Goal: Information Seeking & Learning: Learn about a topic

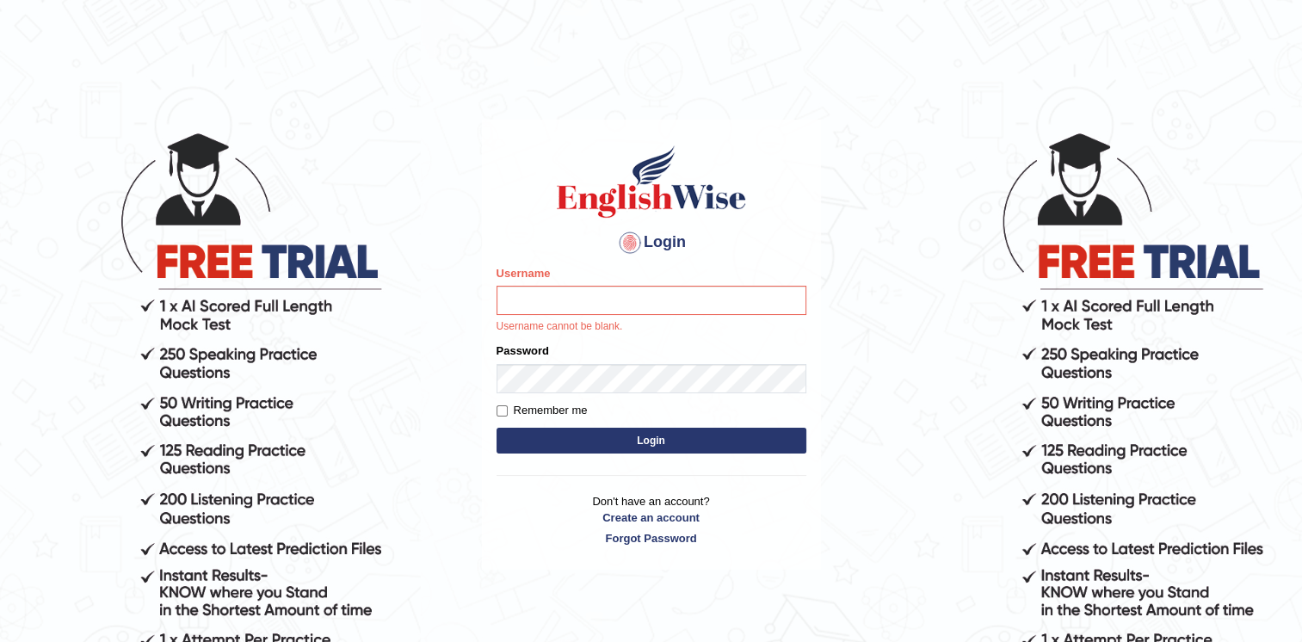
click at [525, 298] on input "Username" at bounding box center [652, 300] width 310 height 29
type input "Afreen11"
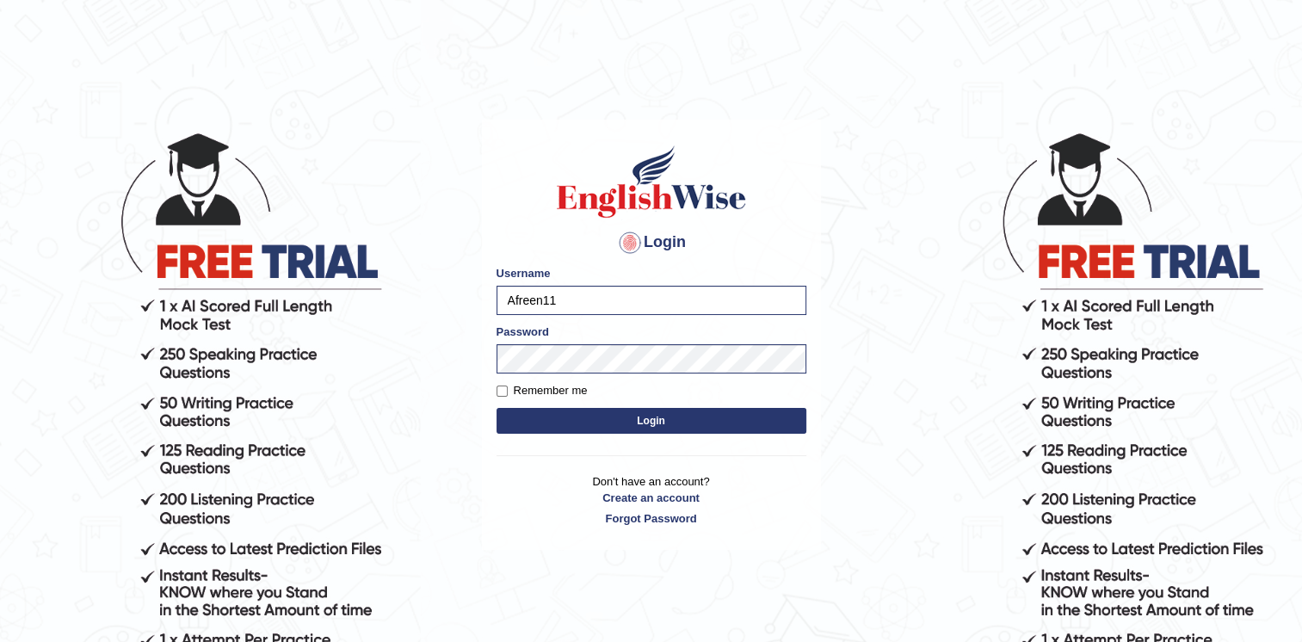
click at [647, 411] on button "Login" at bounding box center [652, 421] width 310 height 26
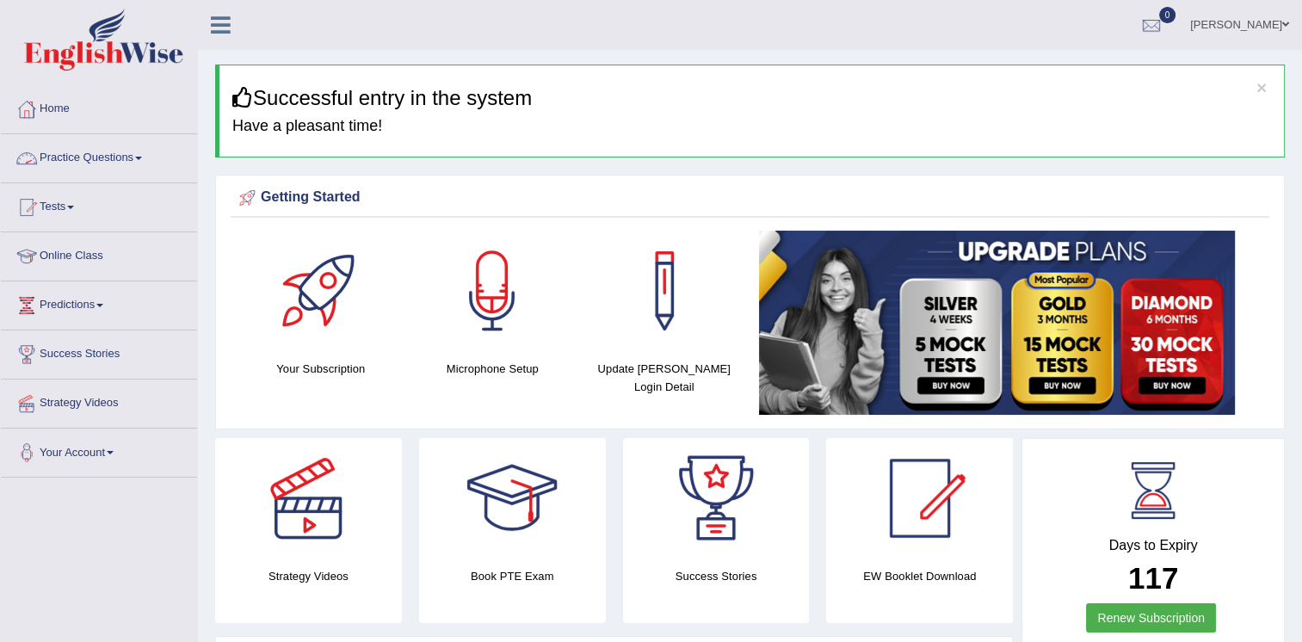
click at [116, 150] on link "Practice Questions" at bounding box center [99, 155] width 196 height 43
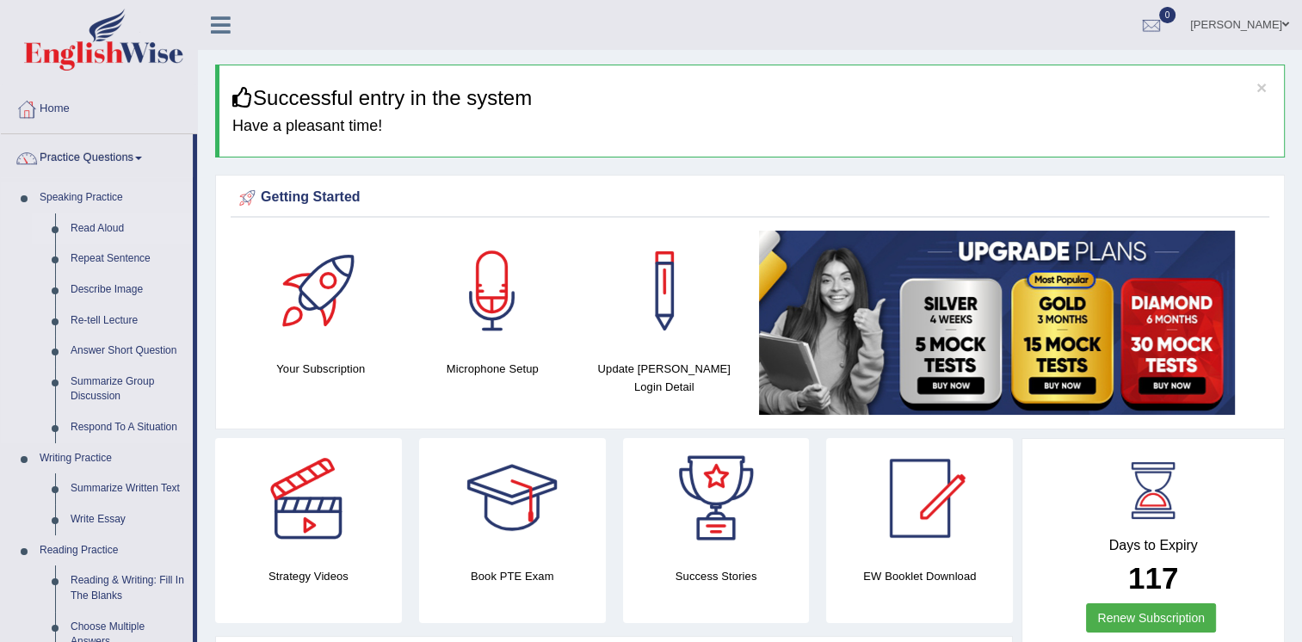
click at [116, 225] on link "Read Aloud" at bounding box center [128, 228] width 130 height 31
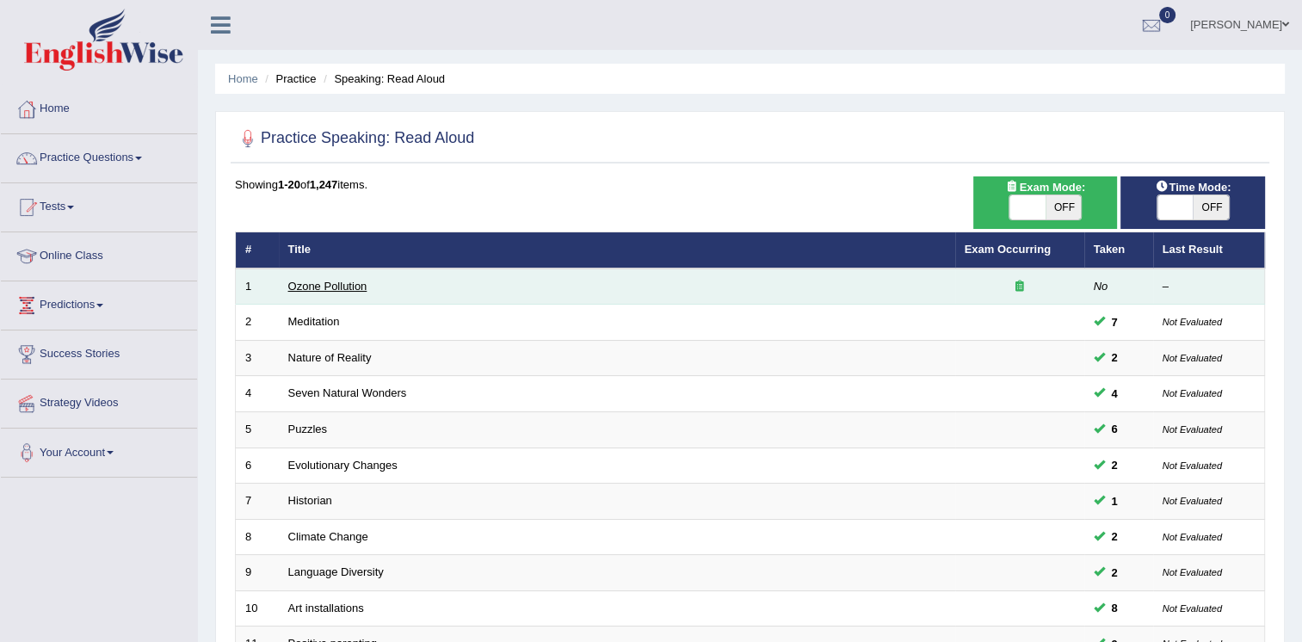
click at [345, 283] on link "Ozone Pollution" at bounding box center [327, 286] width 79 height 13
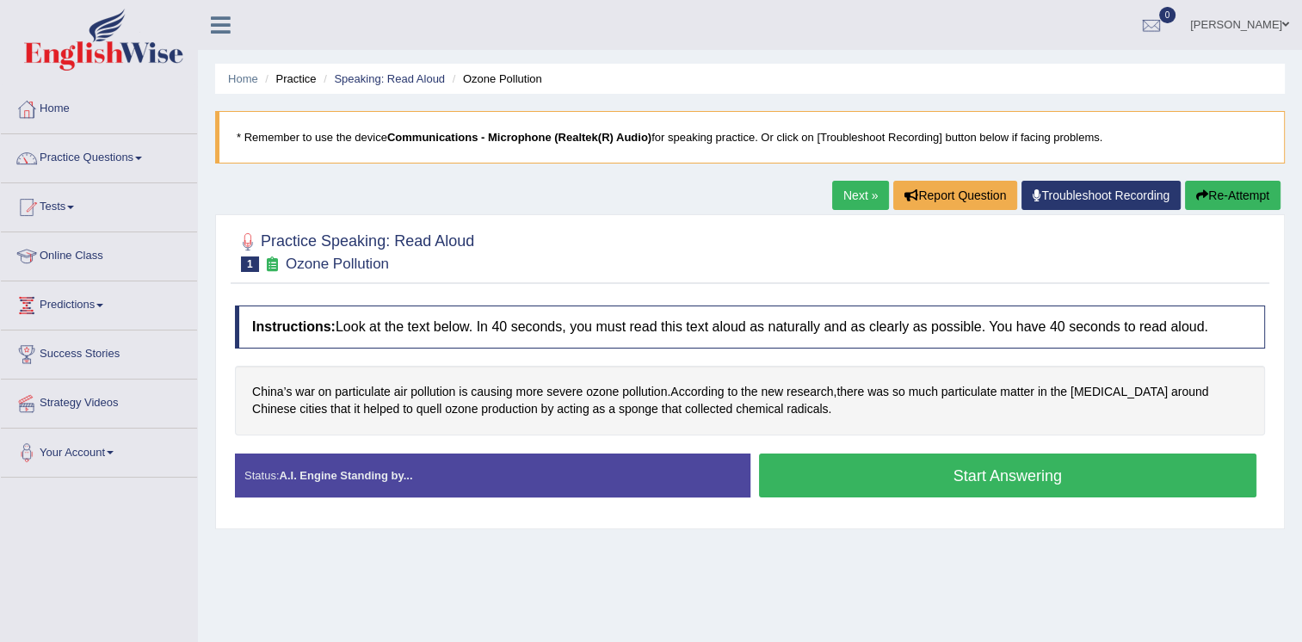
click at [894, 472] on button "Start Answering" at bounding box center [1008, 476] width 498 height 44
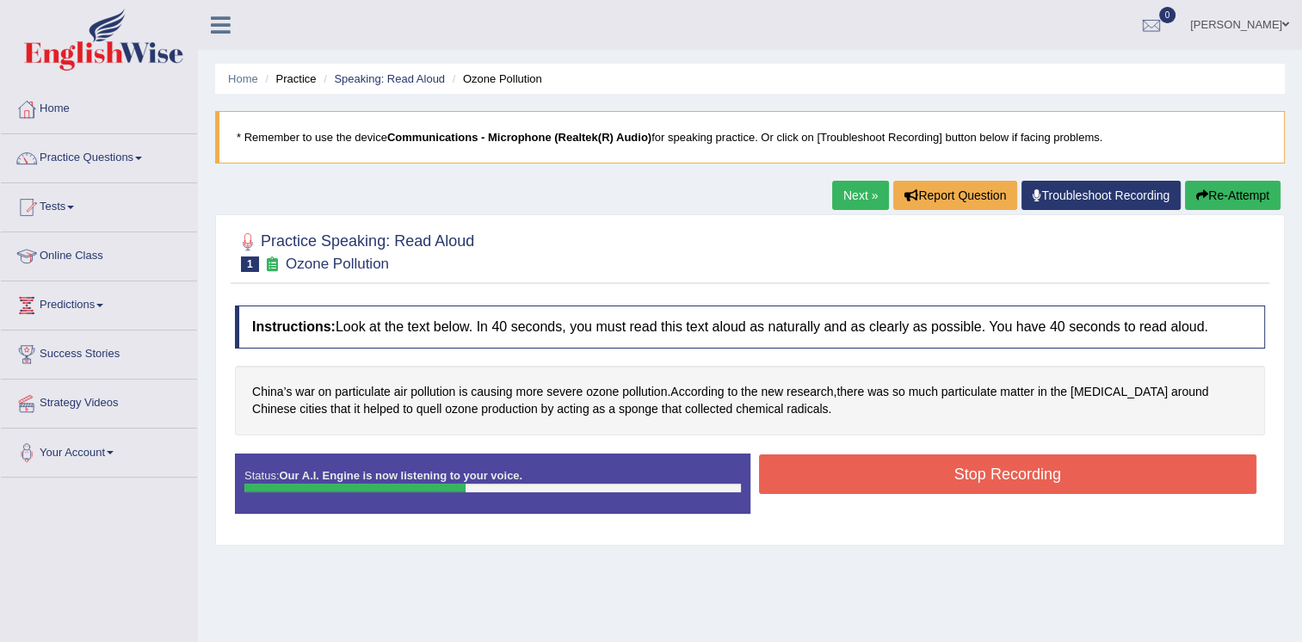
click at [898, 477] on button "Stop Recording" at bounding box center [1008, 474] width 498 height 40
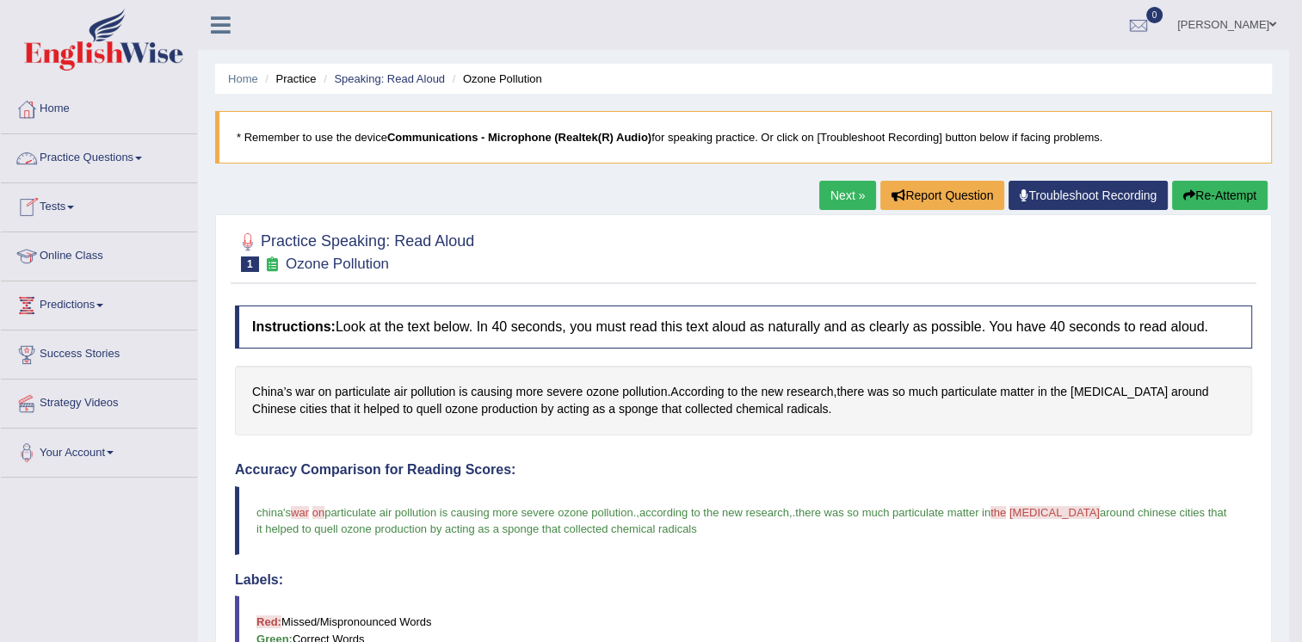
click at [142, 157] on span at bounding box center [138, 158] width 7 height 3
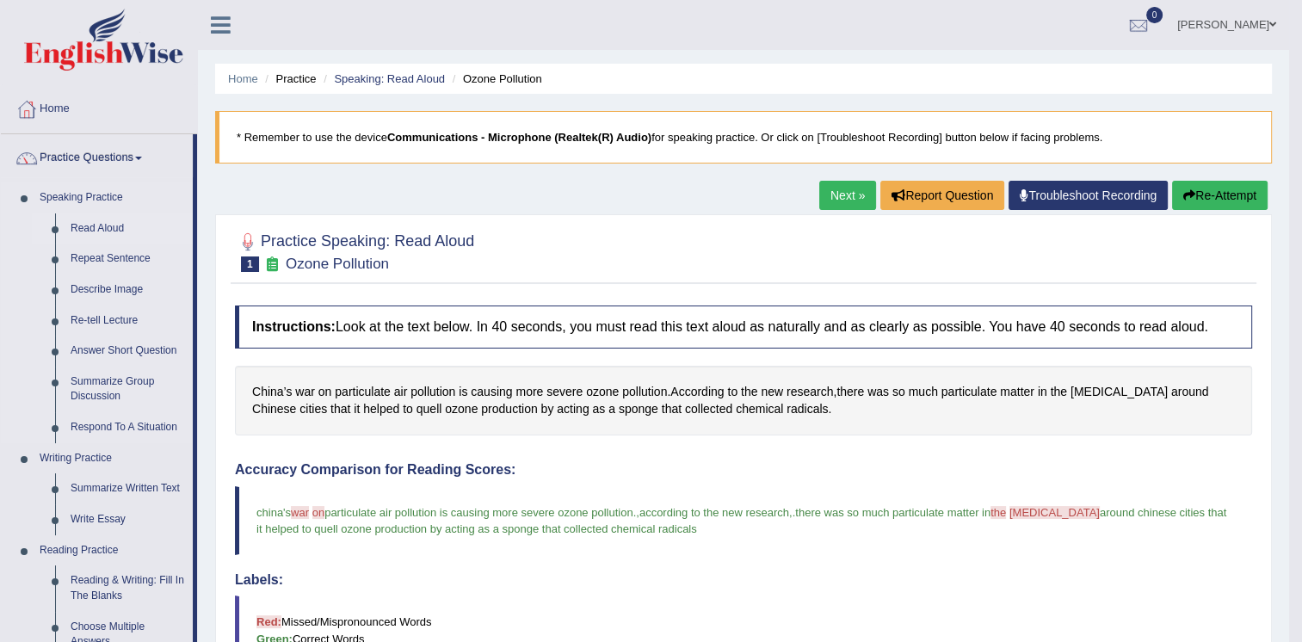
click at [102, 220] on link "Read Aloud" at bounding box center [128, 228] width 130 height 31
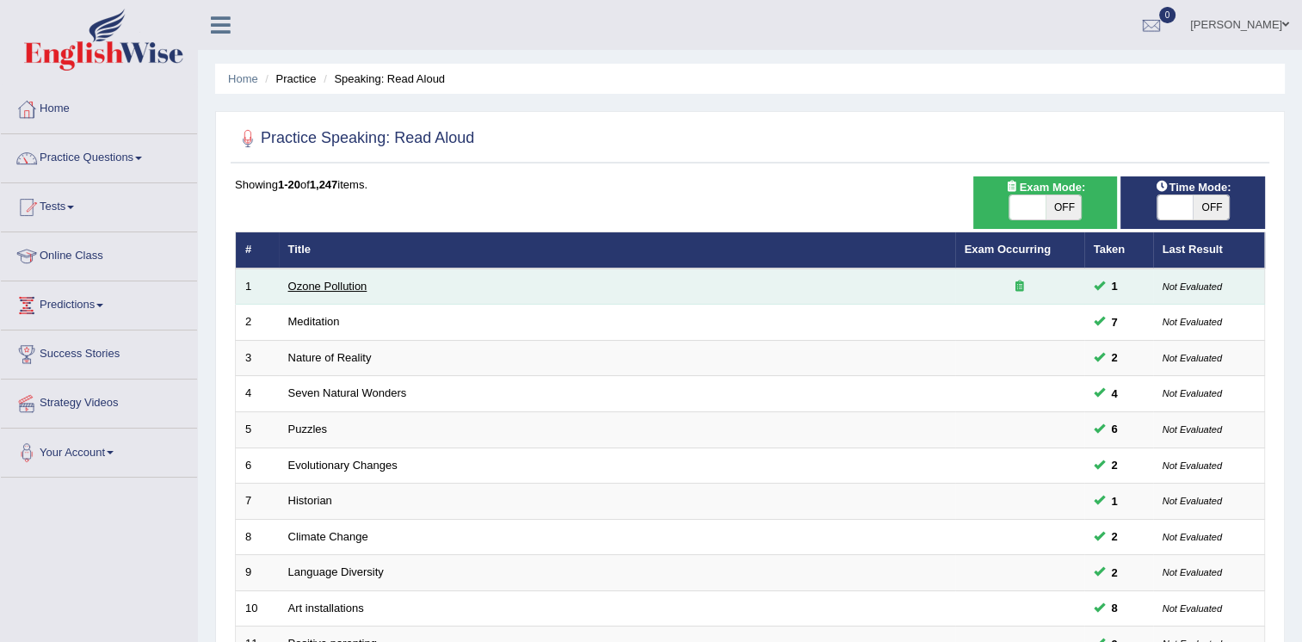
click at [339, 281] on link "Ozone Pollution" at bounding box center [327, 286] width 79 height 13
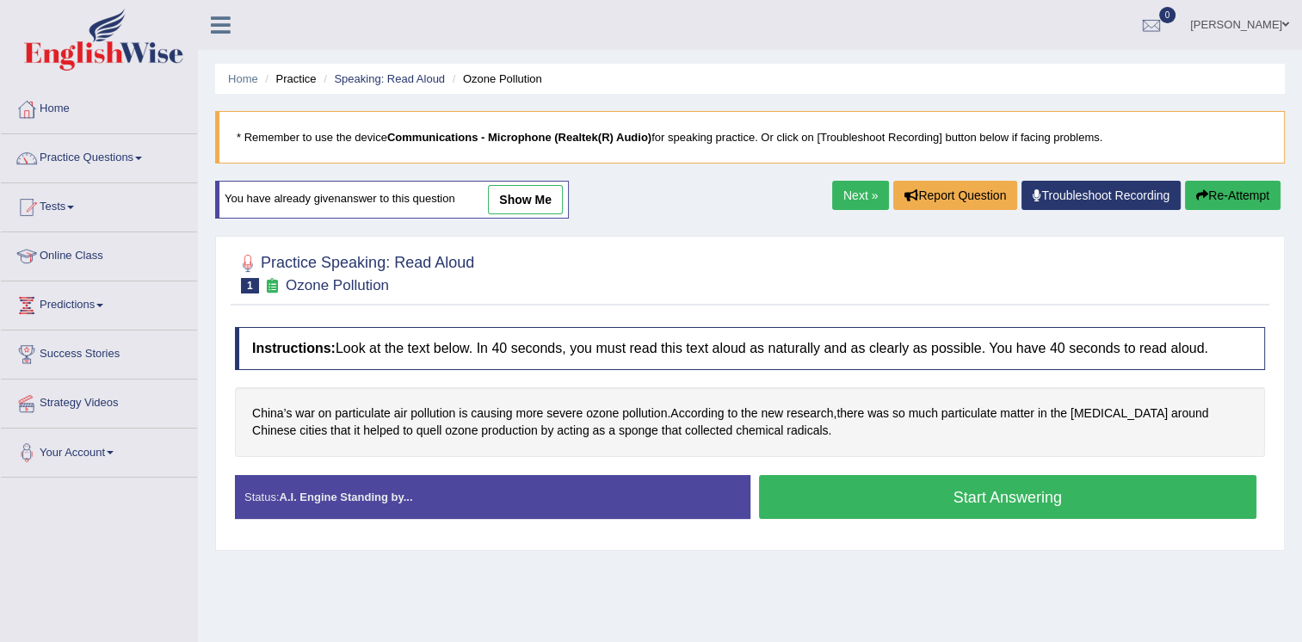
click at [590, 196] on div "Home Practice Speaking: Read Aloud Ozone Pollution * Remember to use the device…" at bounding box center [750, 430] width 1104 height 861
click at [515, 198] on link "show me" at bounding box center [525, 199] width 75 height 29
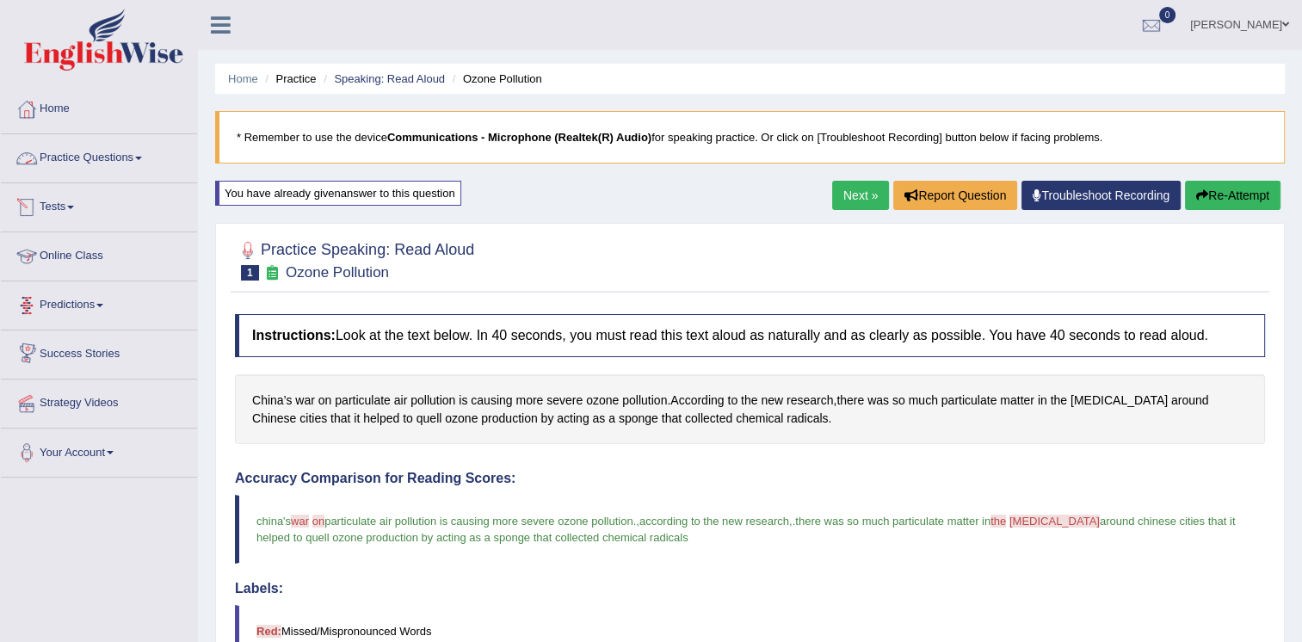
click at [131, 157] on link "Practice Questions" at bounding box center [99, 155] width 196 height 43
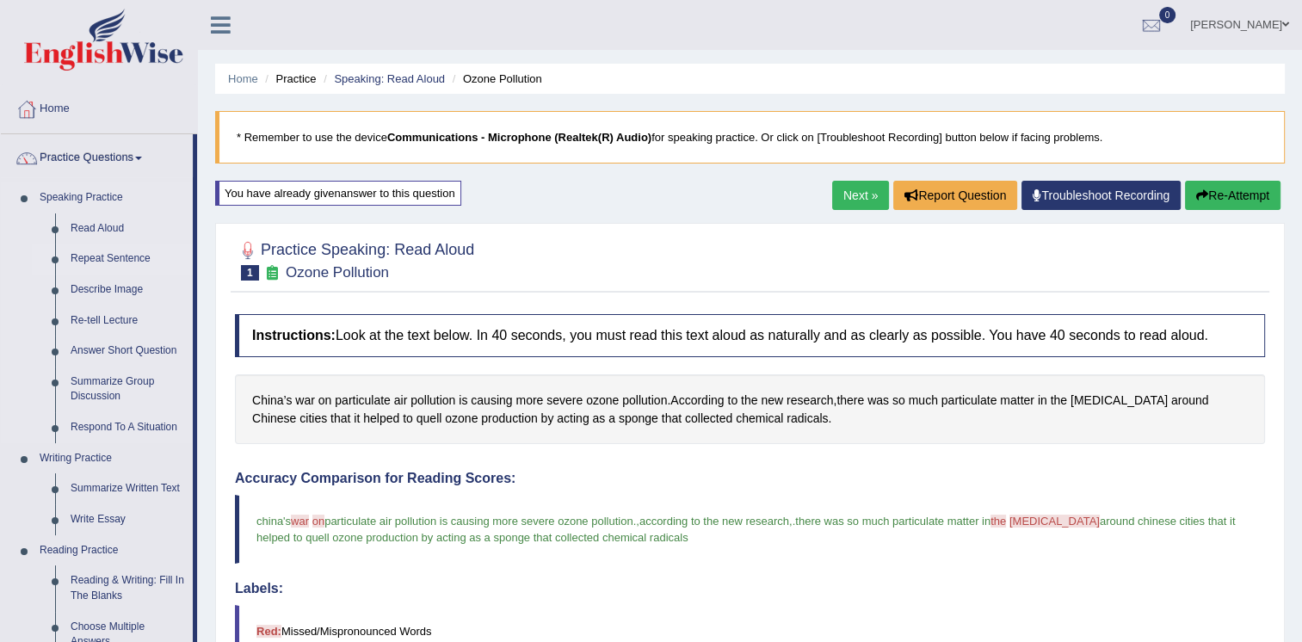
click at [129, 253] on link "Repeat Sentence" at bounding box center [128, 259] width 130 height 31
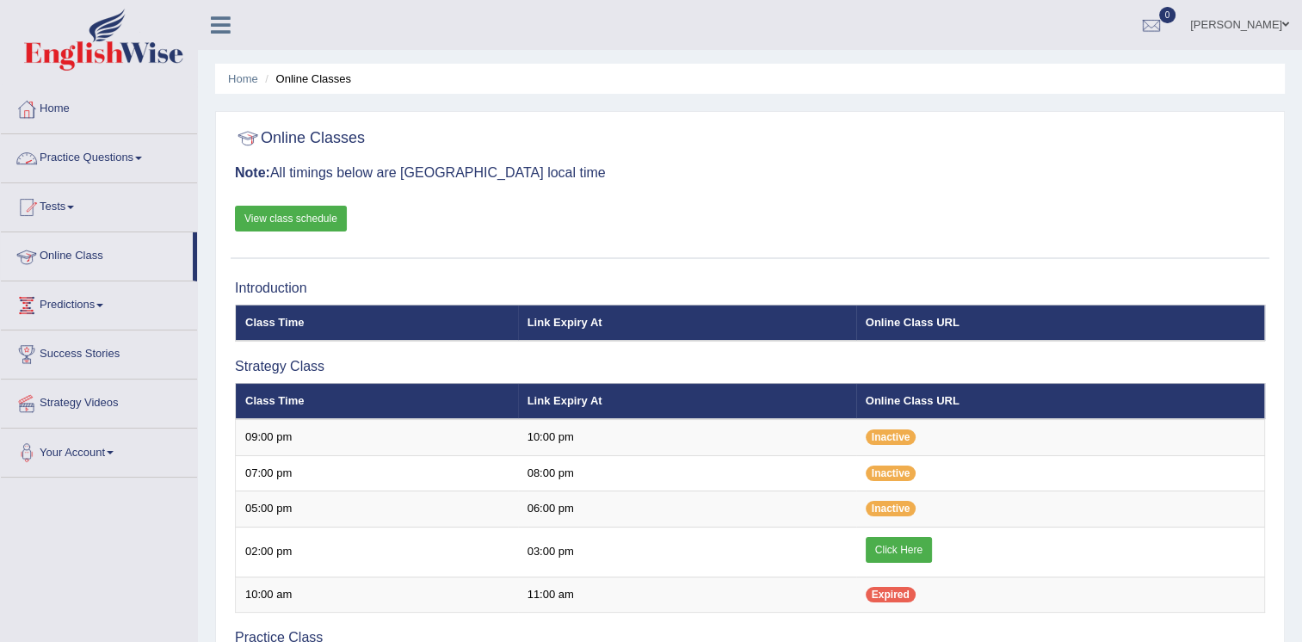
click at [113, 155] on link "Practice Questions" at bounding box center [99, 155] width 196 height 43
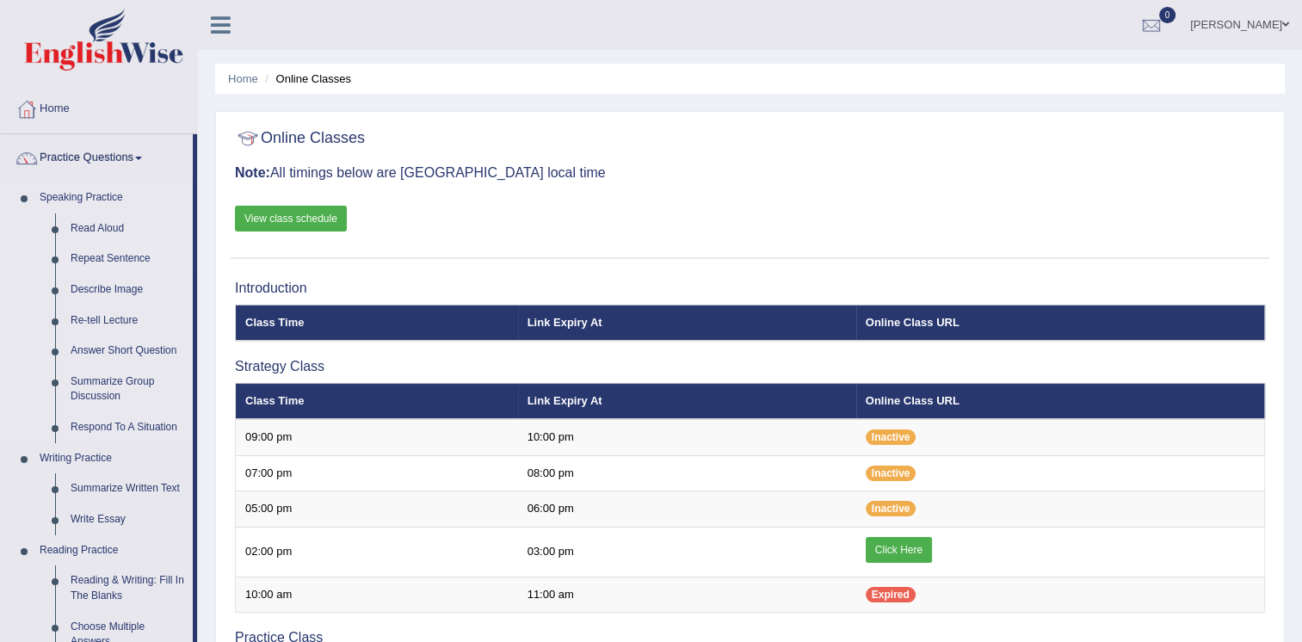
click at [107, 254] on link "Repeat Sentence" at bounding box center [128, 259] width 130 height 31
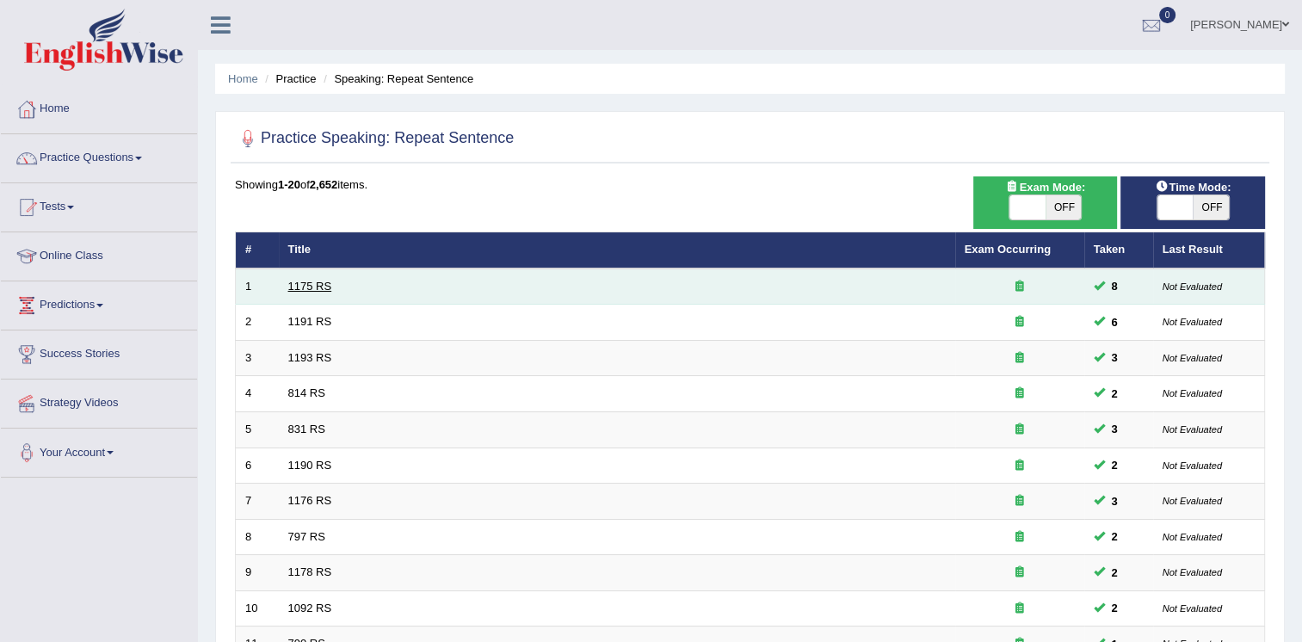
click at [293, 282] on link "1175 RS" at bounding box center [310, 286] width 44 height 13
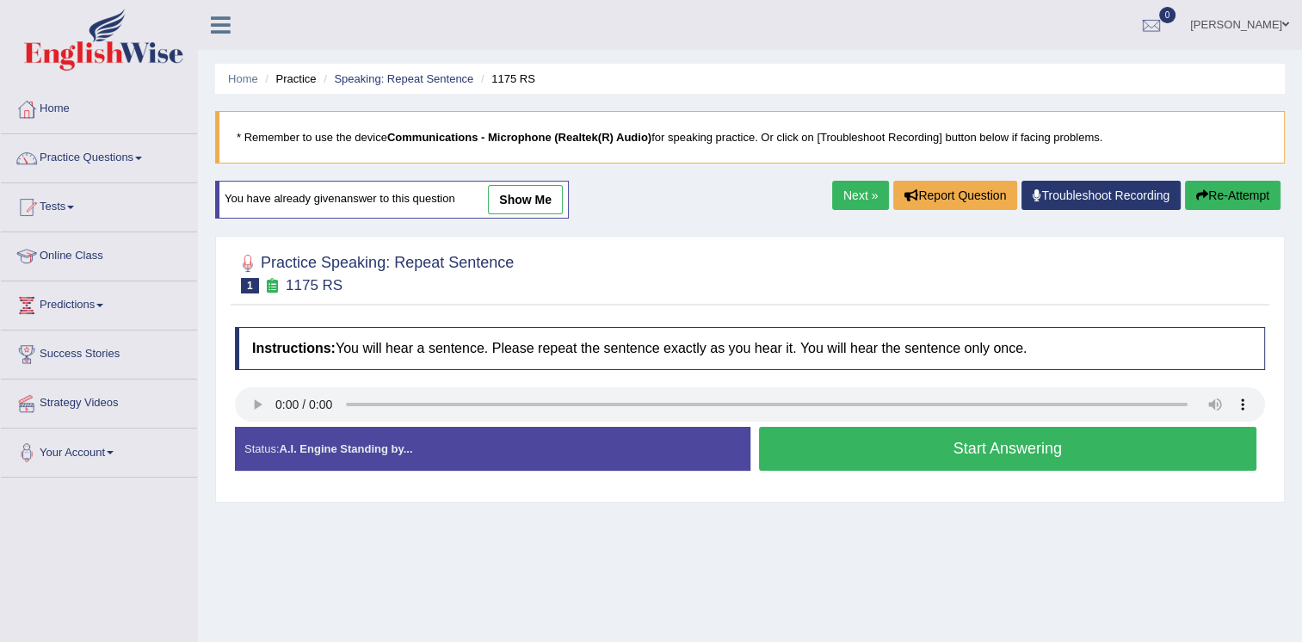
click at [877, 465] on button "Start Answering" at bounding box center [1008, 449] width 498 height 44
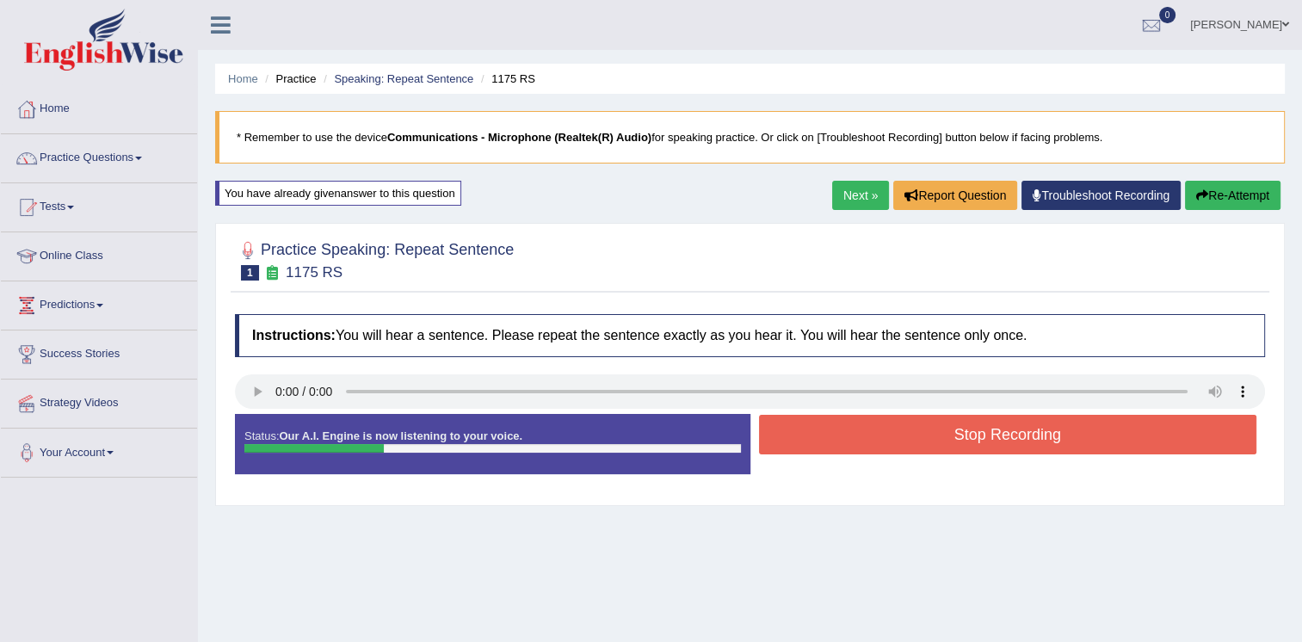
click at [921, 437] on button "Stop Recording" at bounding box center [1008, 435] width 498 height 40
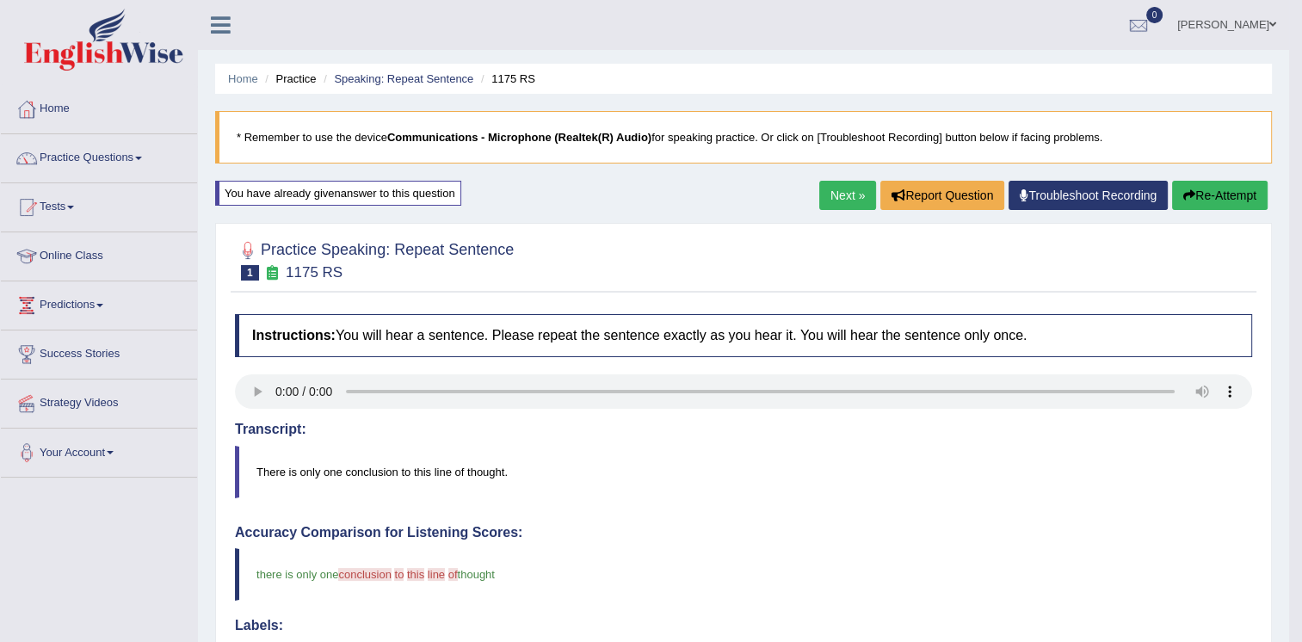
click at [857, 198] on link "Next »" at bounding box center [847, 195] width 57 height 29
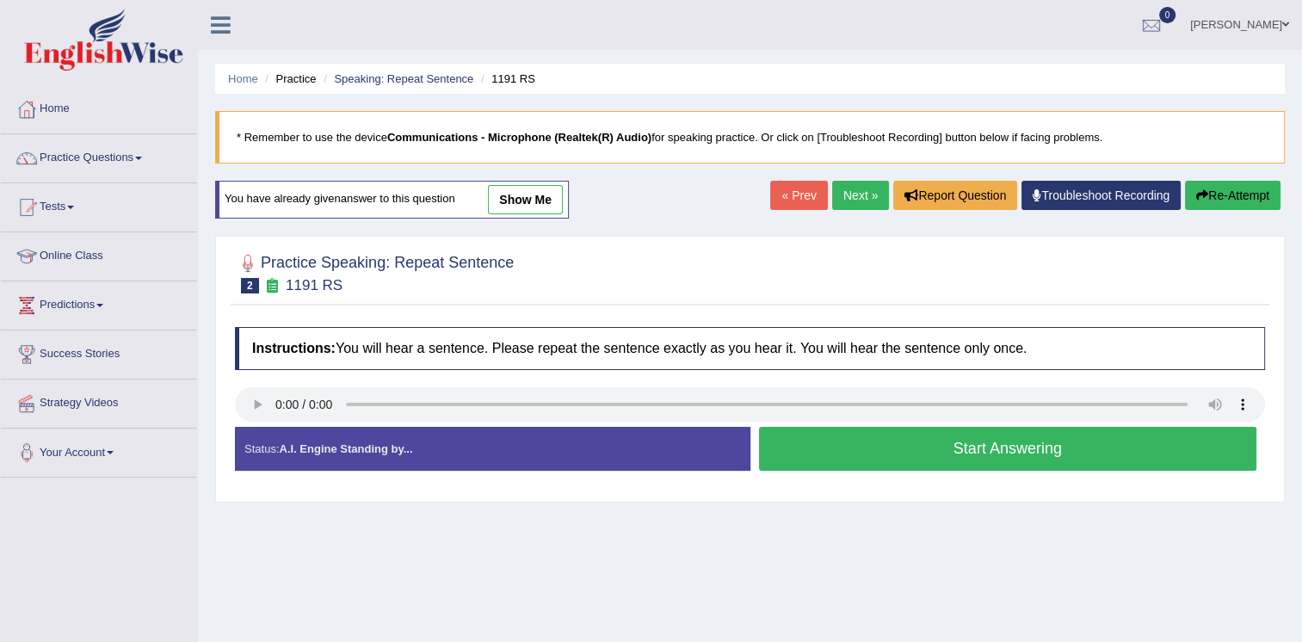
click at [919, 452] on button "Start Answering" at bounding box center [1008, 449] width 498 height 44
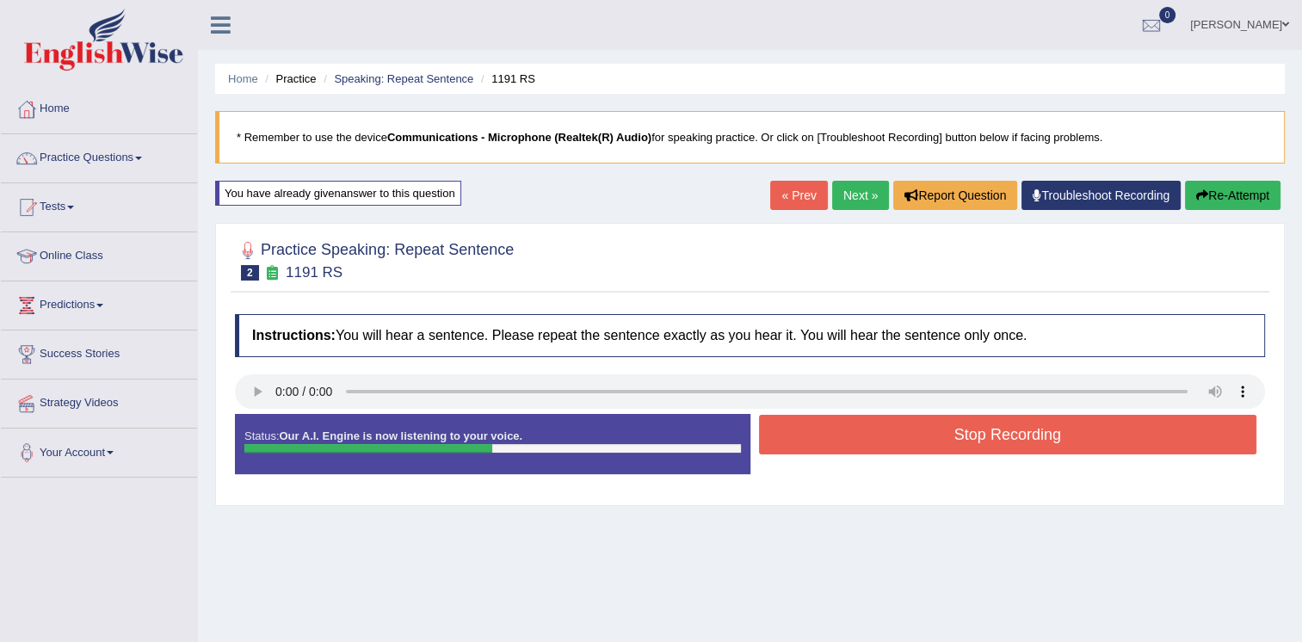
click at [968, 430] on button "Stop Recording" at bounding box center [1008, 435] width 498 height 40
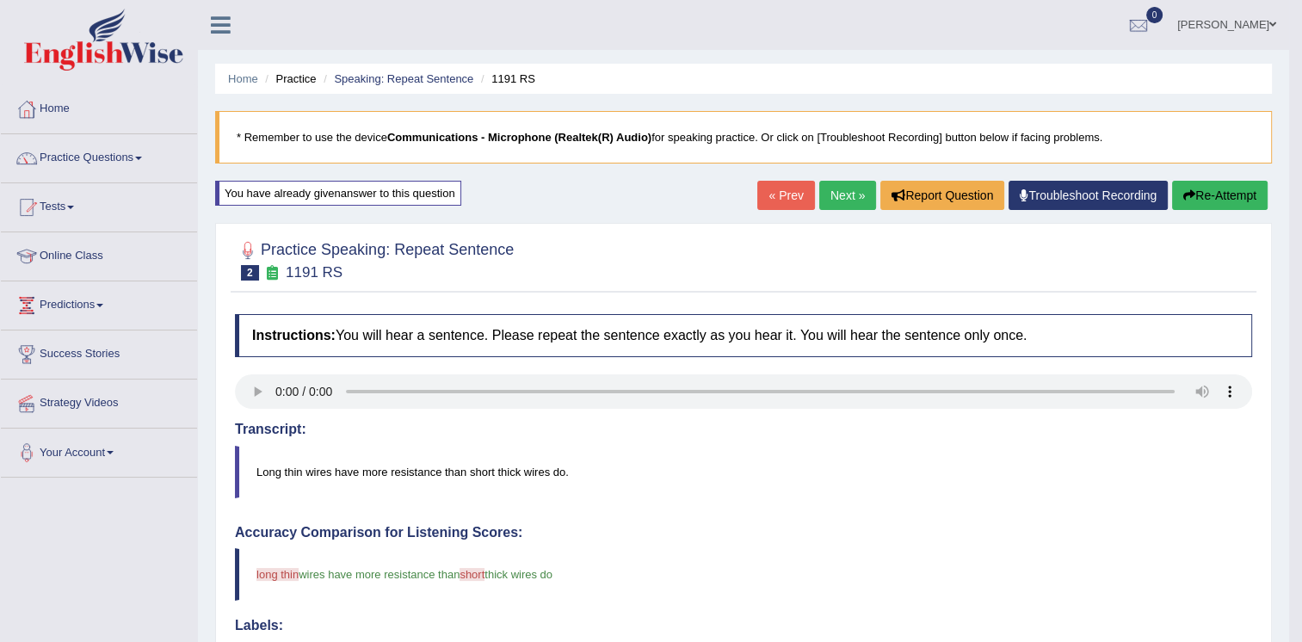
click at [136, 164] on link "Practice Questions" at bounding box center [99, 155] width 196 height 43
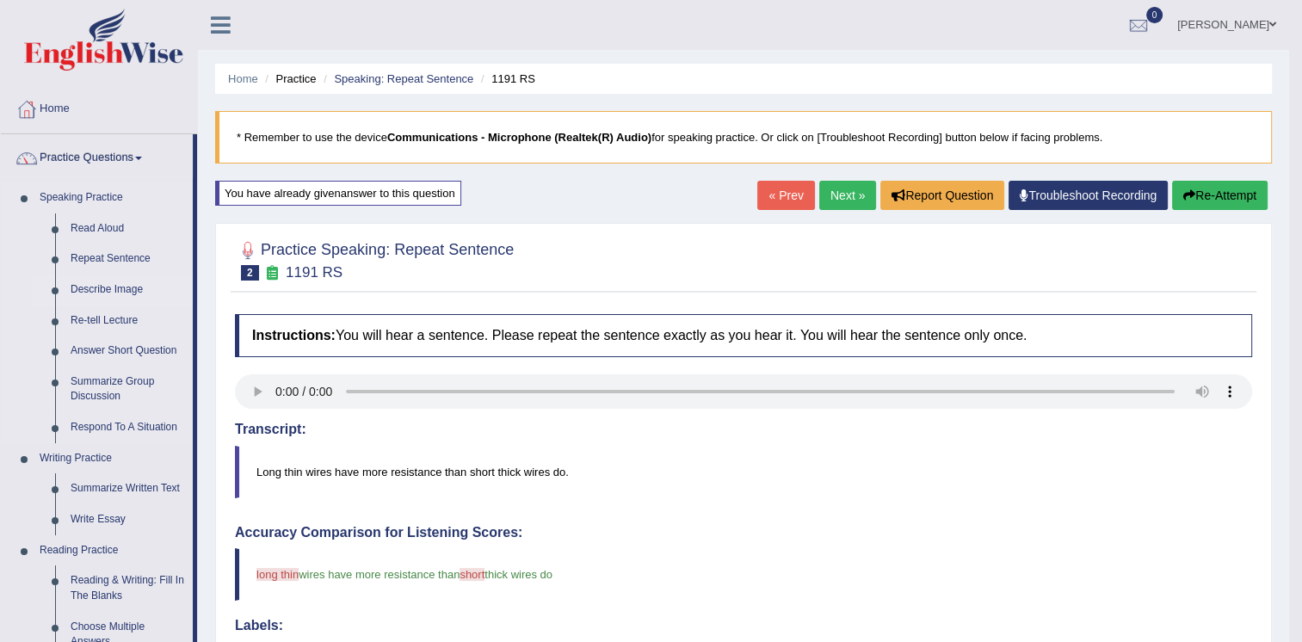
click at [118, 285] on link "Describe Image" at bounding box center [128, 290] width 130 height 31
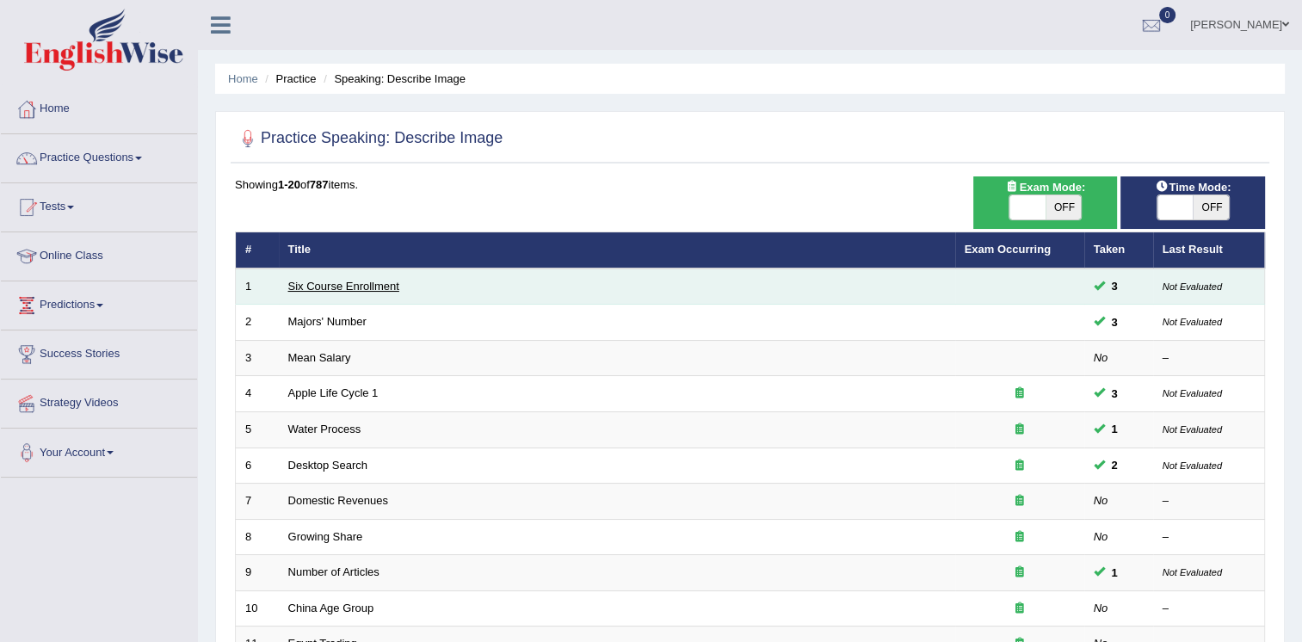
click at [365, 280] on link "Six Course Enrollment" at bounding box center [343, 286] width 111 height 13
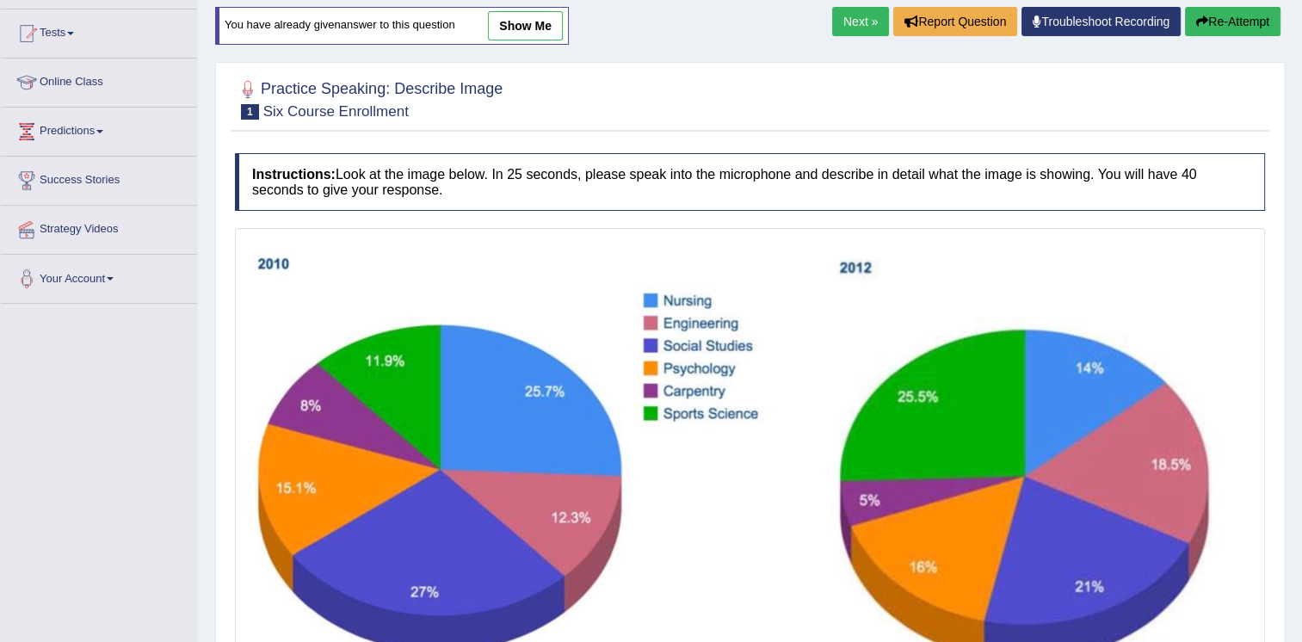
scroll to position [194, 0]
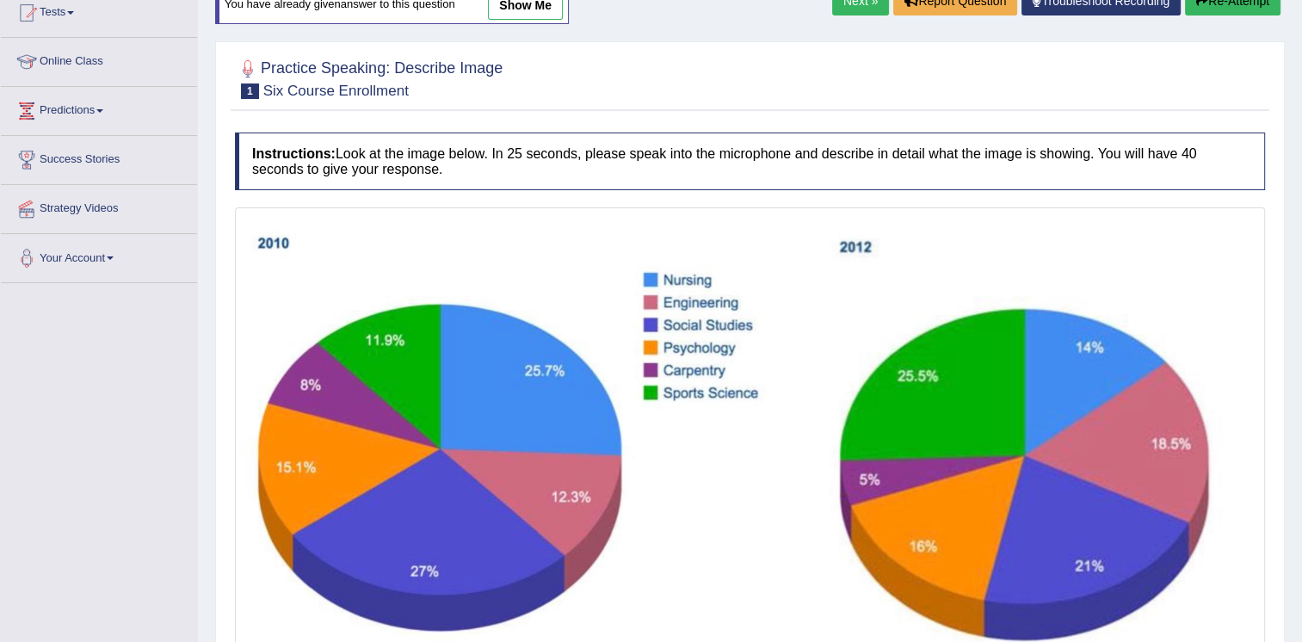
click at [531, 9] on link "show me" at bounding box center [525, 5] width 75 height 29
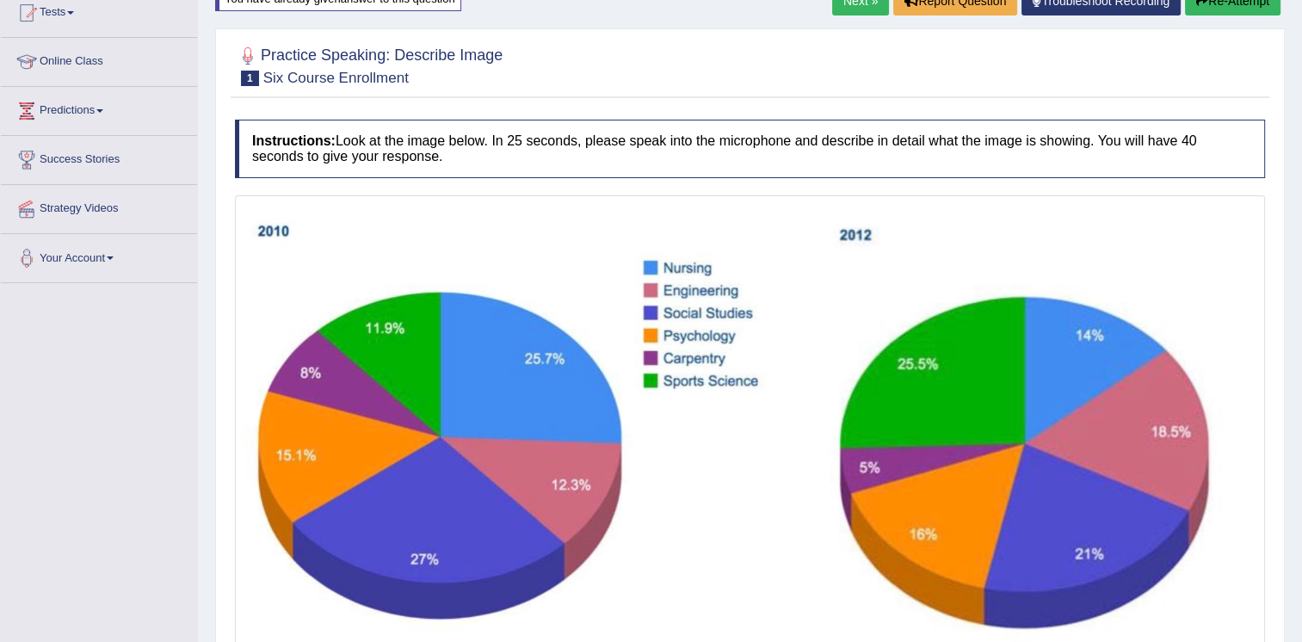
click at [640, 470] on img at bounding box center [750, 437] width 1022 height 475
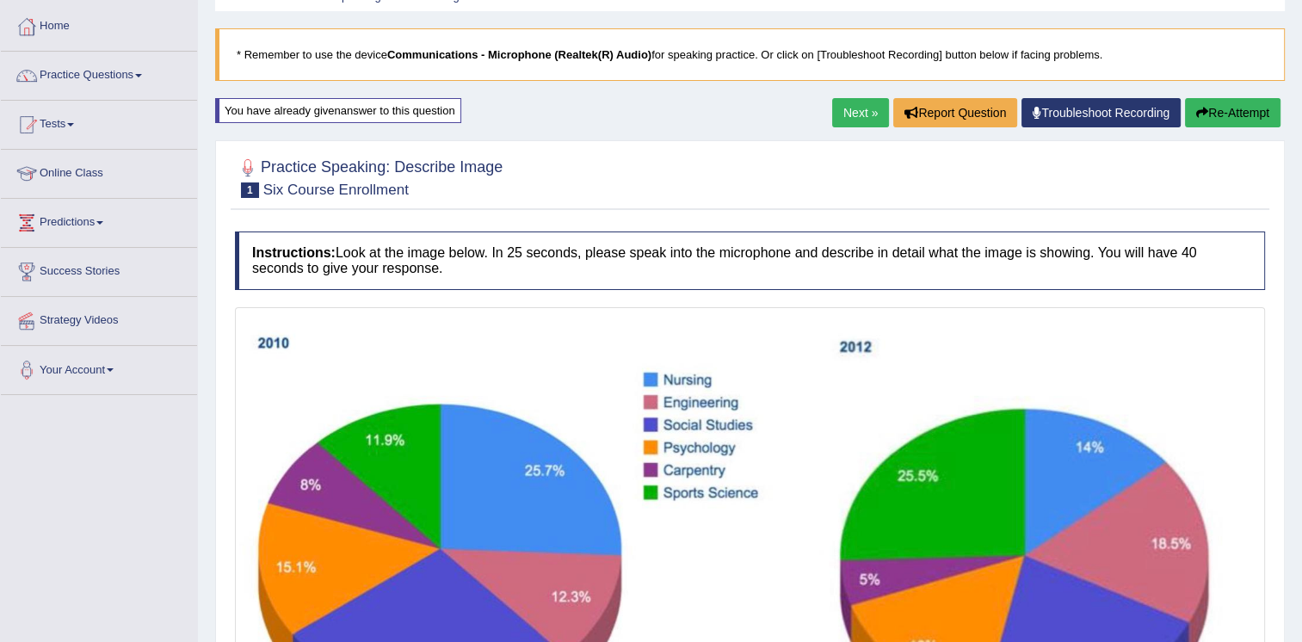
scroll to position [0, 0]
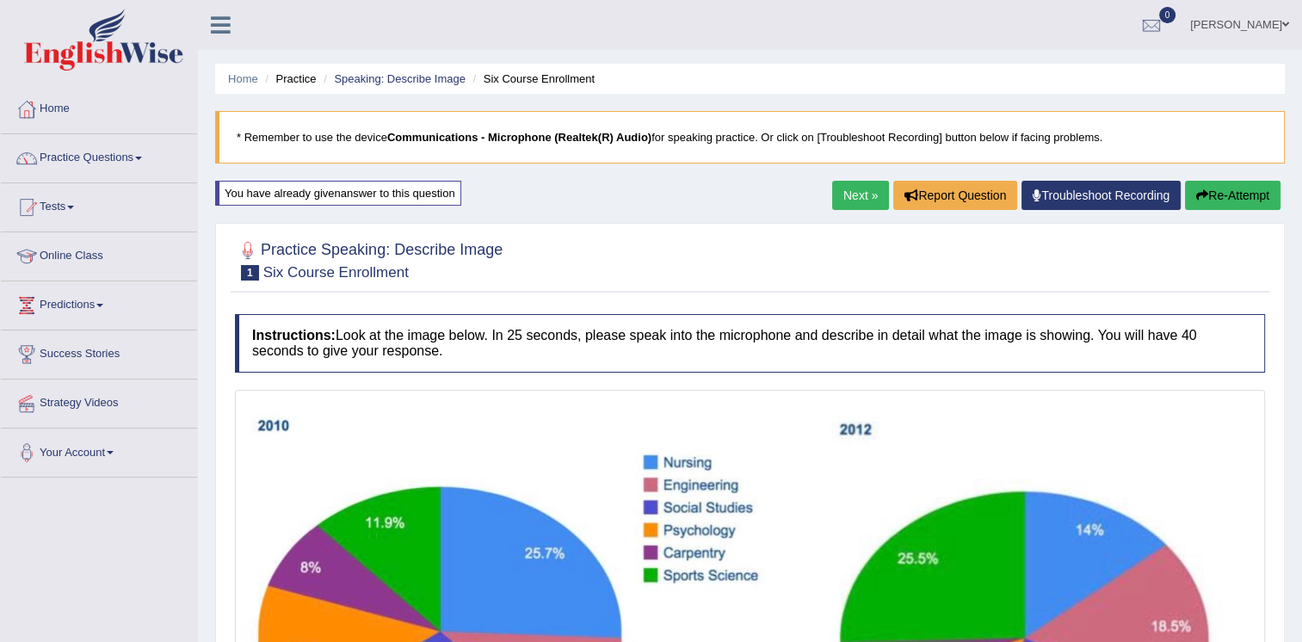
click at [857, 190] on link "Next »" at bounding box center [860, 195] width 57 height 29
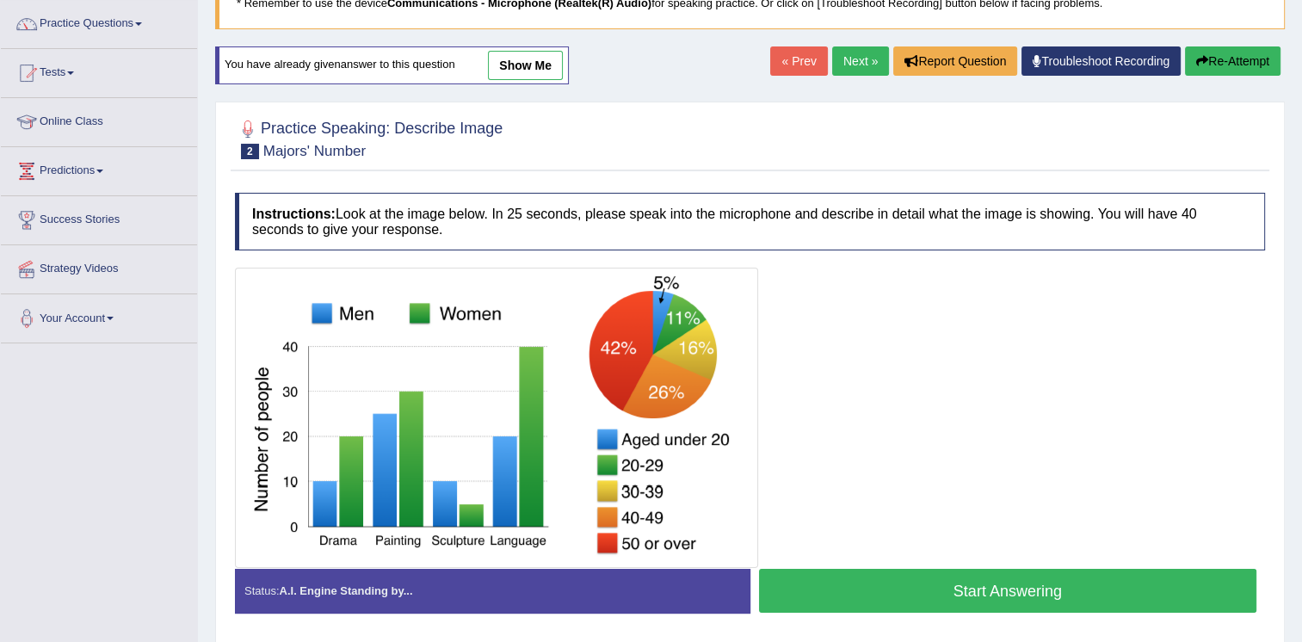
scroll to position [157, 0]
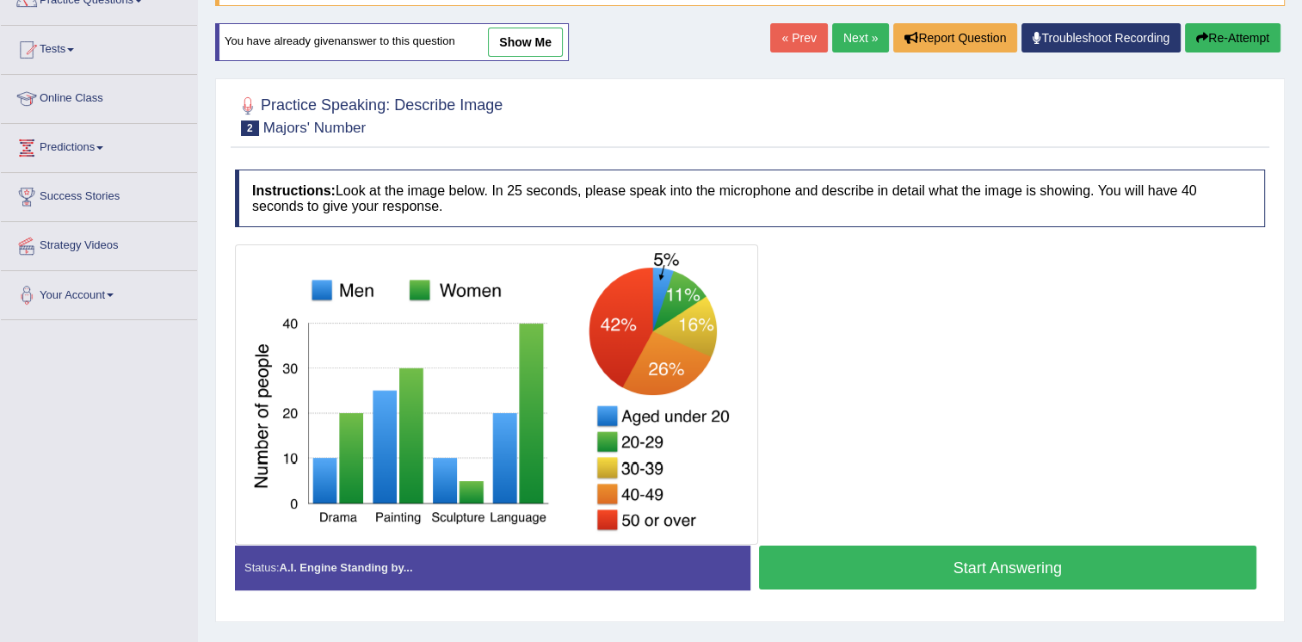
click at [871, 568] on button "Start Answering" at bounding box center [1008, 568] width 498 height 44
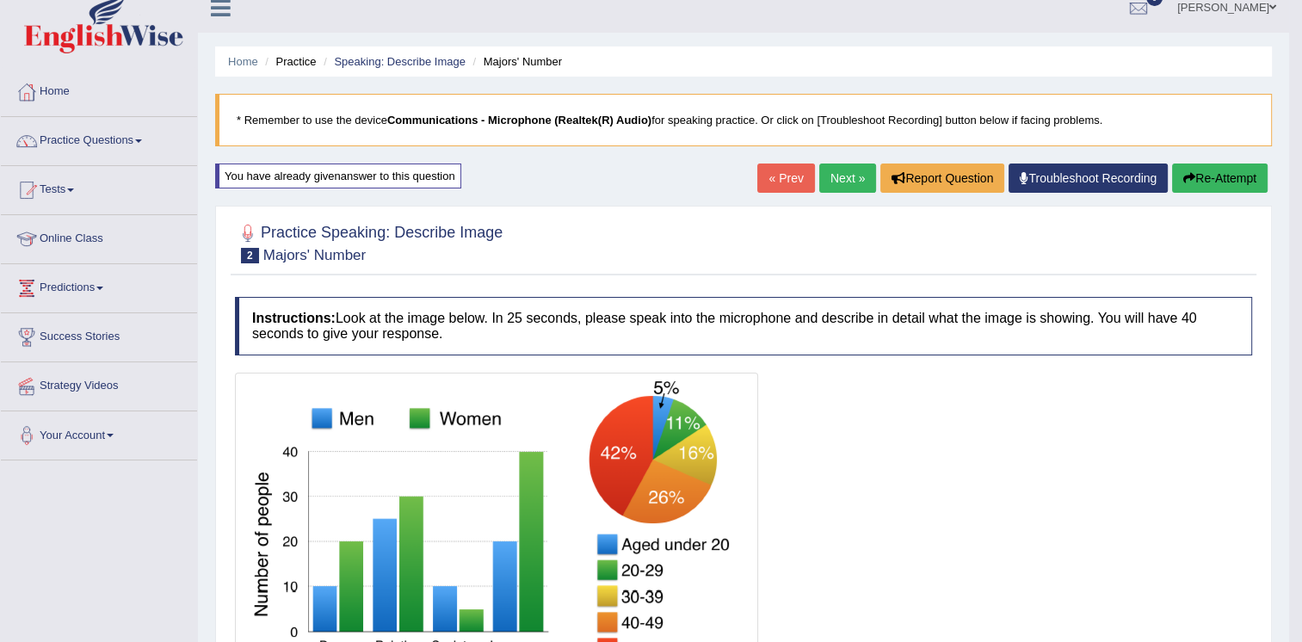
scroll to position [14, 0]
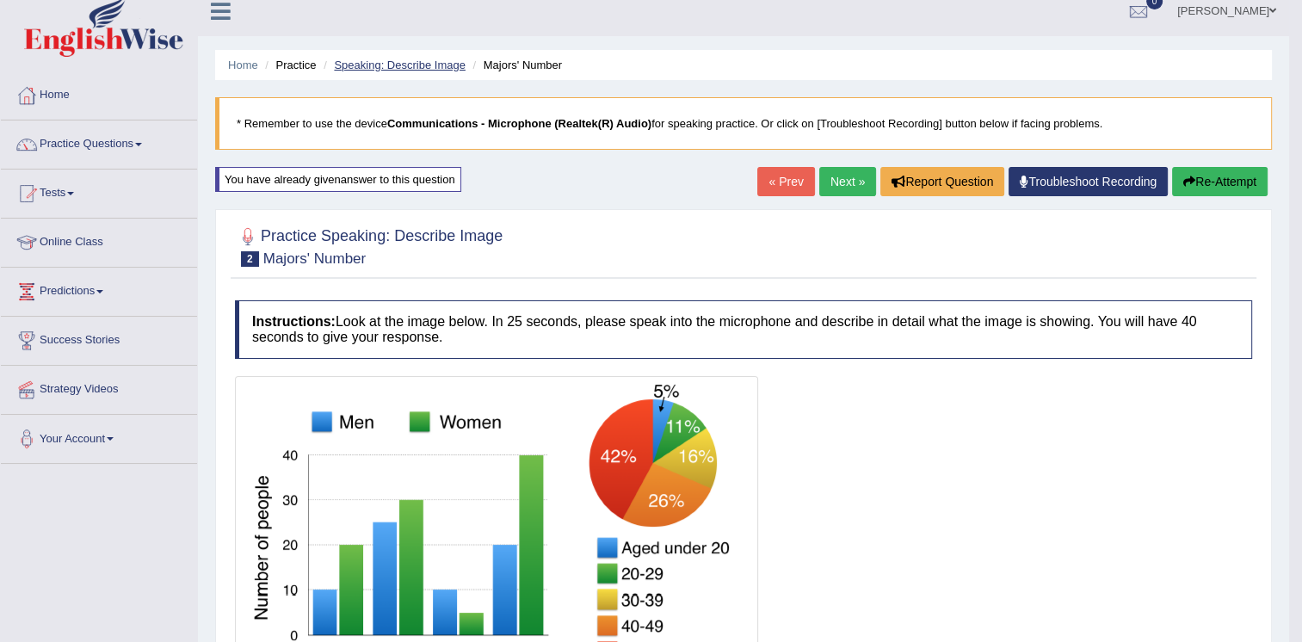
click at [448, 61] on link "Speaking: Describe Image" at bounding box center [399, 65] width 131 height 13
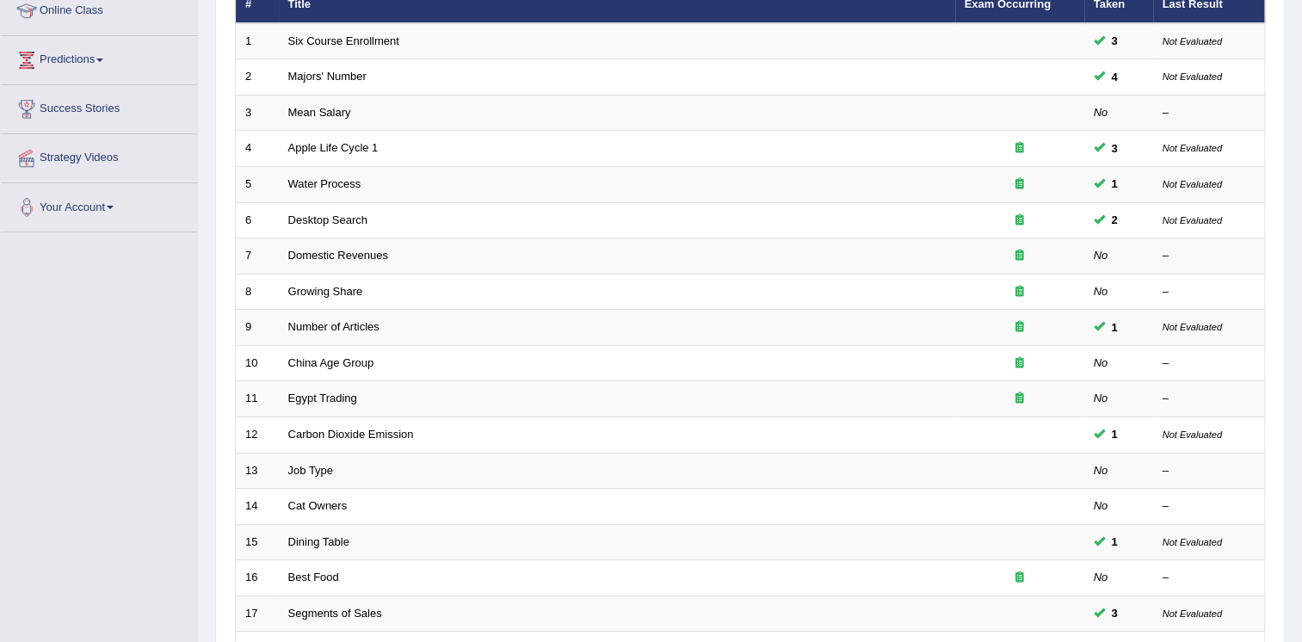
scroll to position [492, 0]
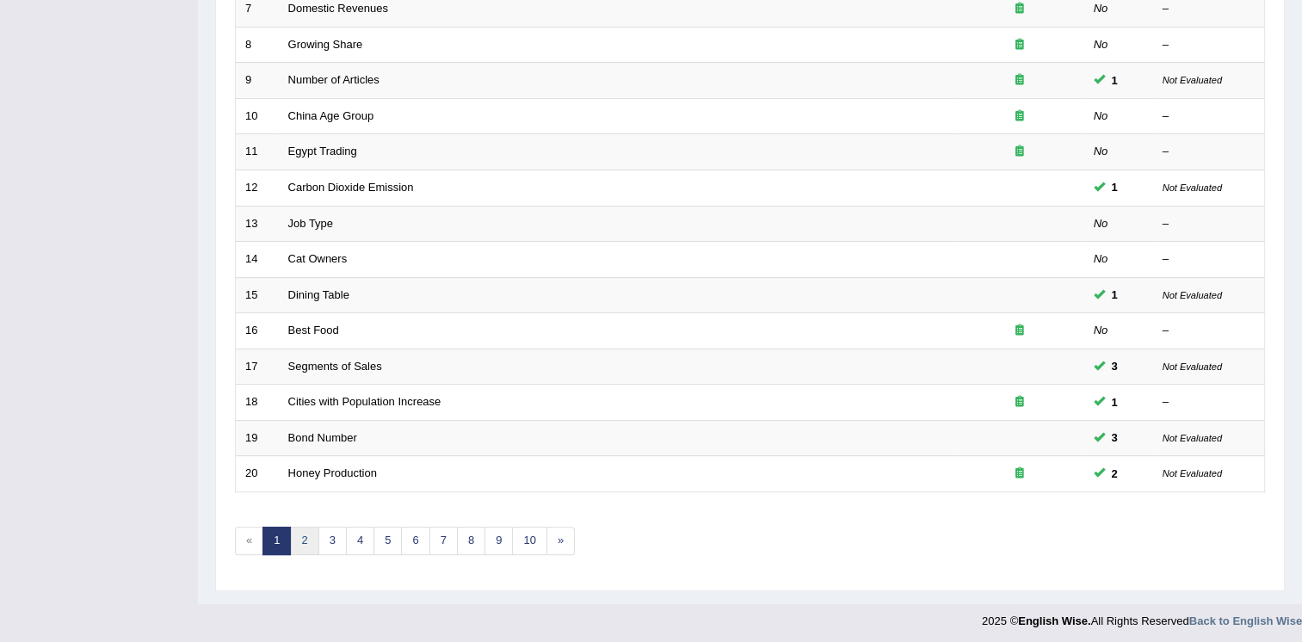
click at [293, 528] on link "2" at bounding box center [304, 541] width 28 height 28
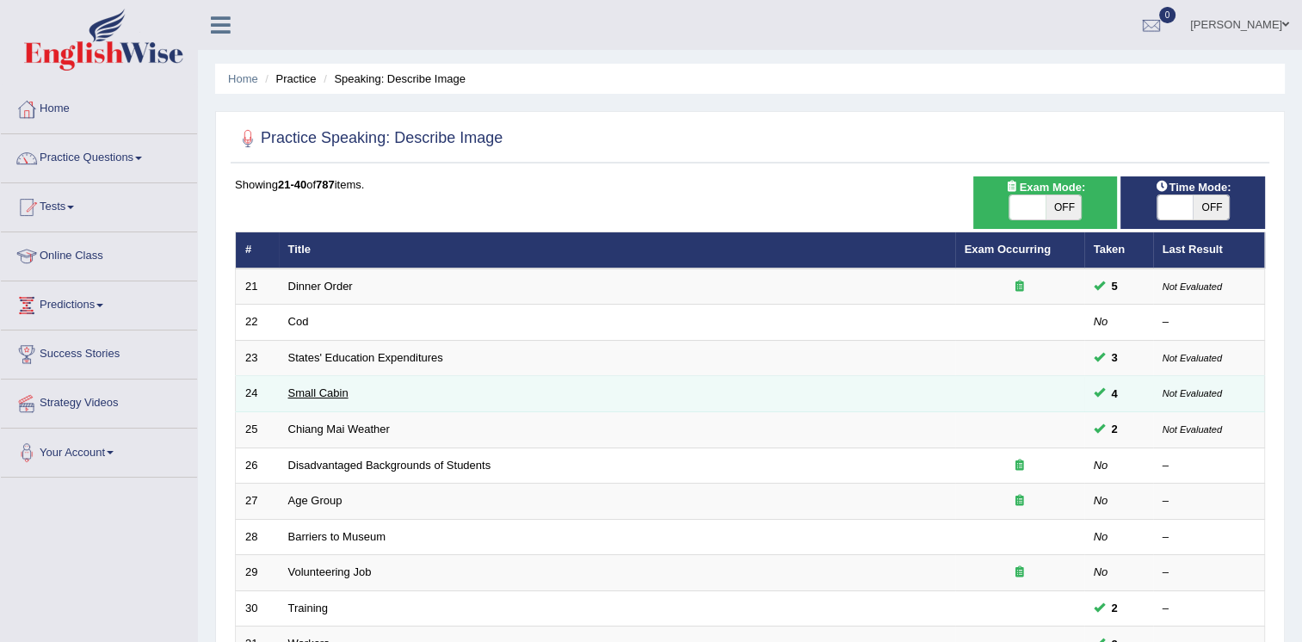
click at [328, 398] on link "Small Cabin" at bounding box center [318, 392] width 60 height 13
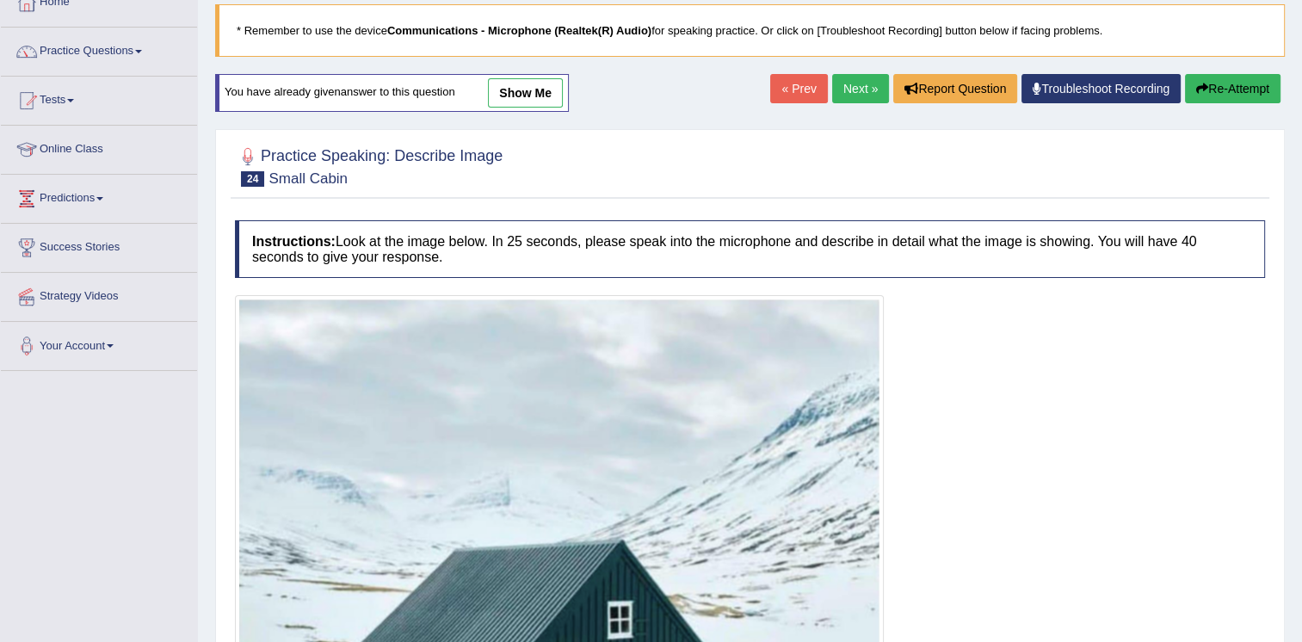
scroll to position [106, 0]
click at [507, 98] on link "show me" at bounding box center [525, 93] width 75 height 29
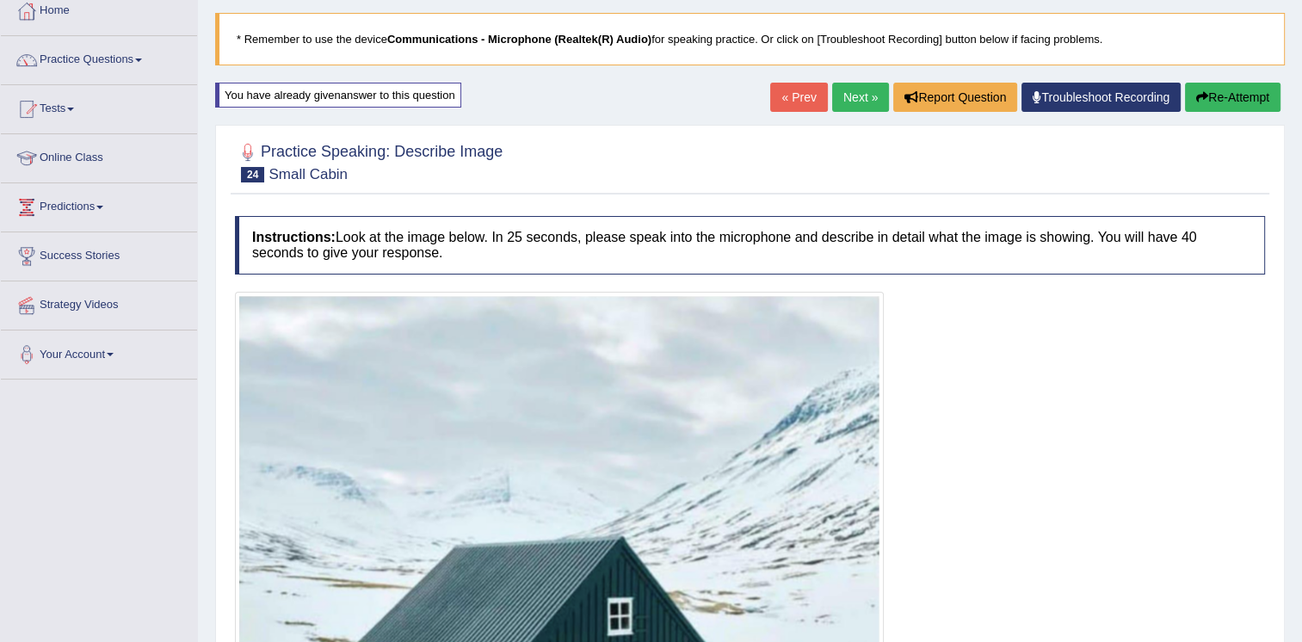
scroll to position [52, 0]
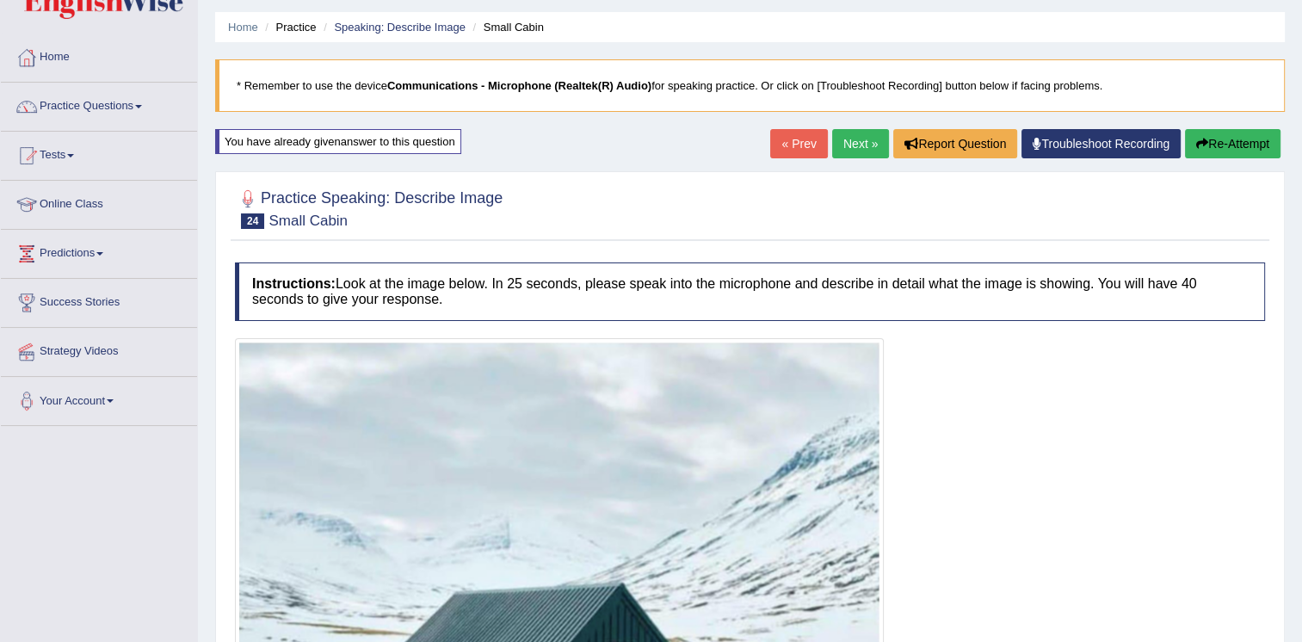
drag, startPoint x: 1212, startPoint y: 184, endPoint x: 528, endPoint y: 243, distance: 686.7
